Goal: Find specific page/section: Find specific page/section

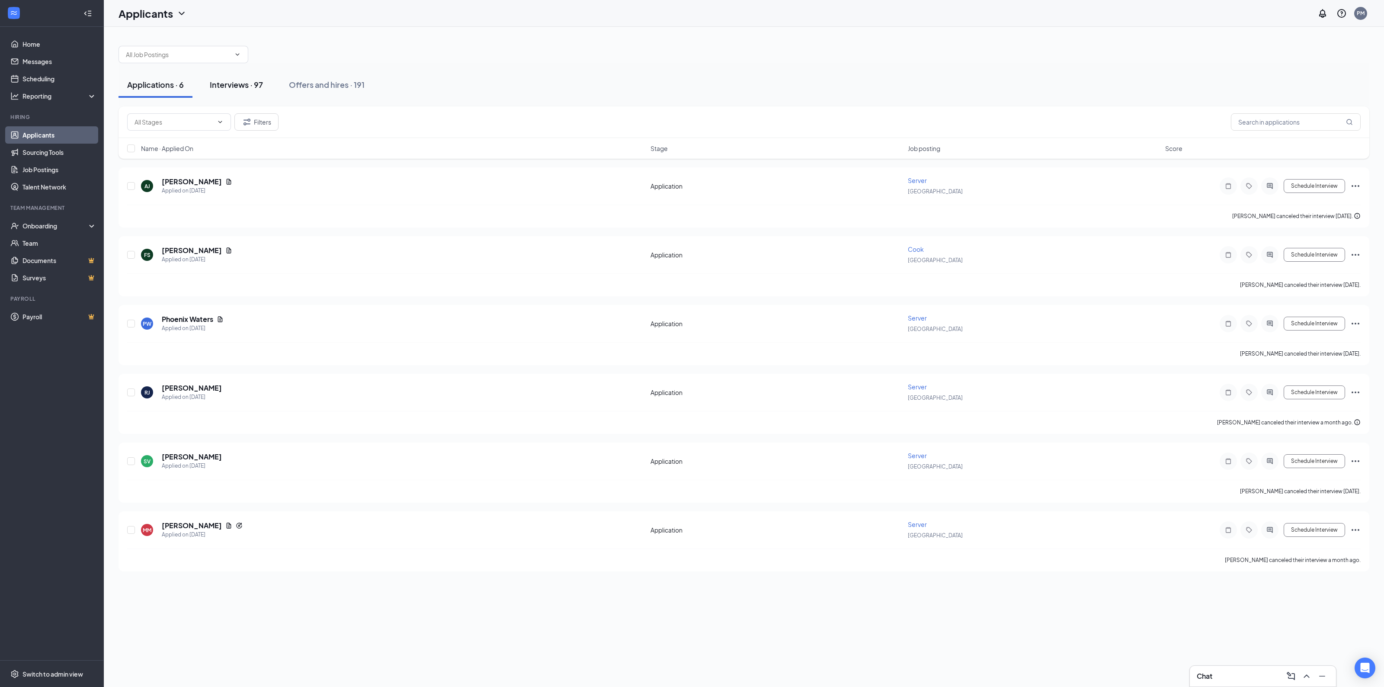
click at [239, 90] on button "Interviews · 97" at bounding box center [236, 85] width 70 height 26
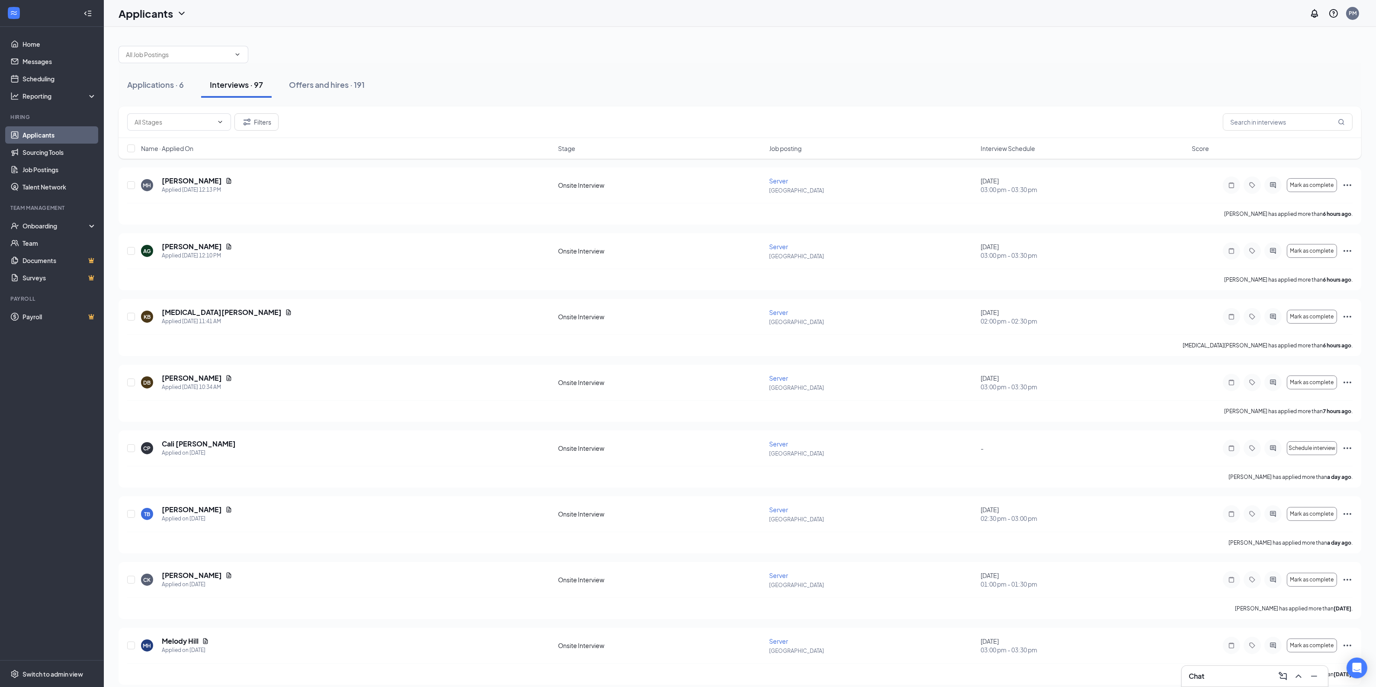
click at [1257, 131] on div "Filters" at bounding box center [740, 122] width 1243 height 32
click at [1253, 122] on input "text" at bounding box center [1288, 121] width 130 height 17
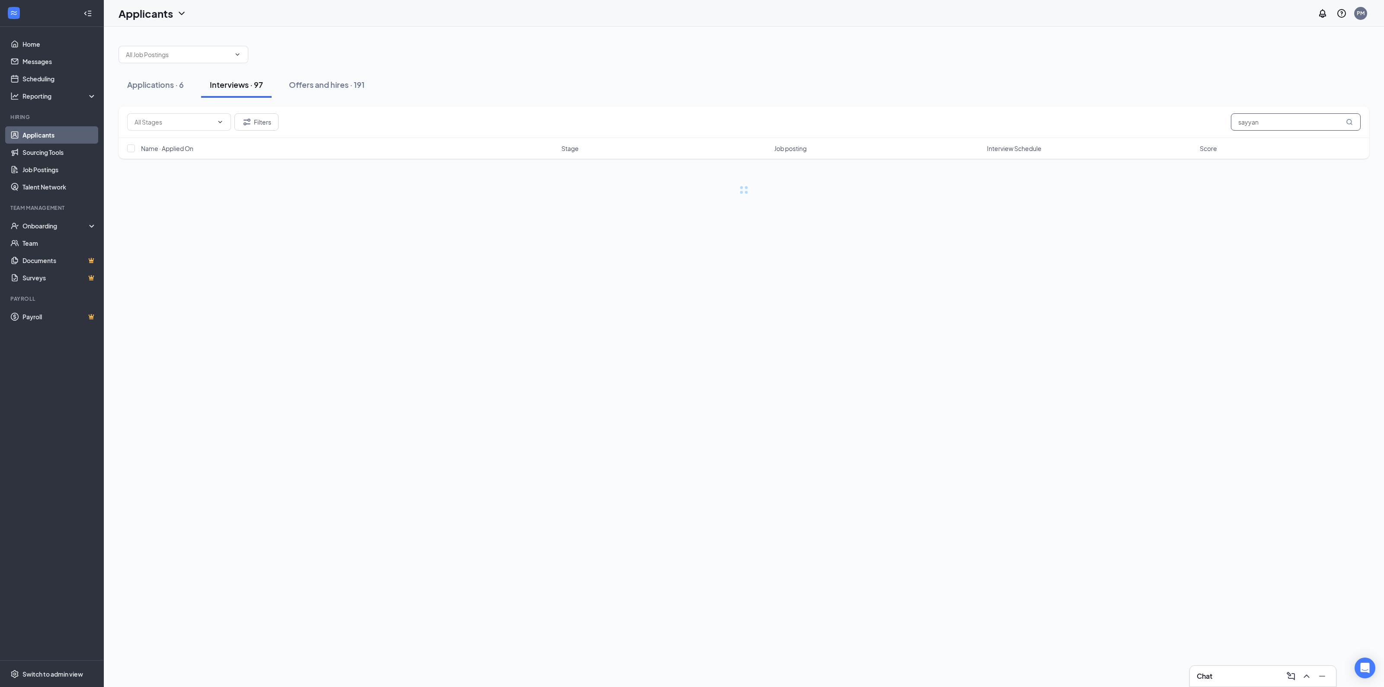
type input "sayyan"
click at [171, 87] on div "Applications · 6" at bounding box center [155, 84] width 57 height 11
click at [1263, 128] on input "sayyan" at bounding box center [1296, 121] width 130 height 17
click at [1264, 122] on input "sayyan" at bounding box center [1296, 121] width 130 height 17
